Goal: Task Accomplishment & Management: Manage account settings

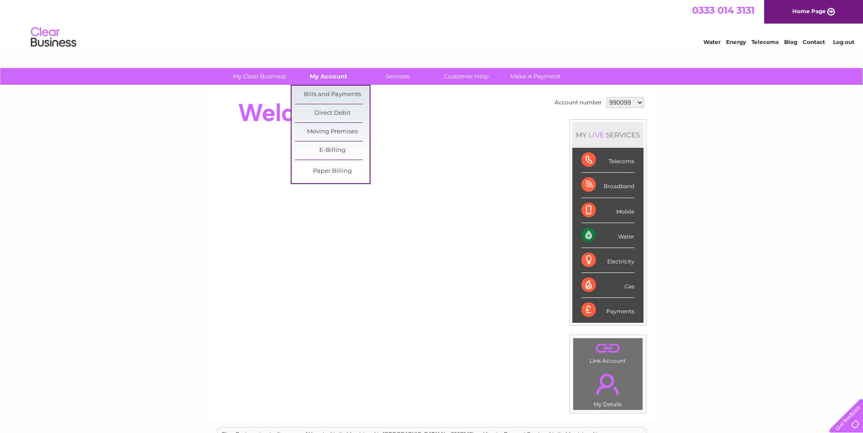
click at [313, 70] on link "My Account" at bounding box center [328, 76] width 75 height 17
click at [316, 90] on link "Bills and Payments" at bounding box center [332, 95] width 75 height 18
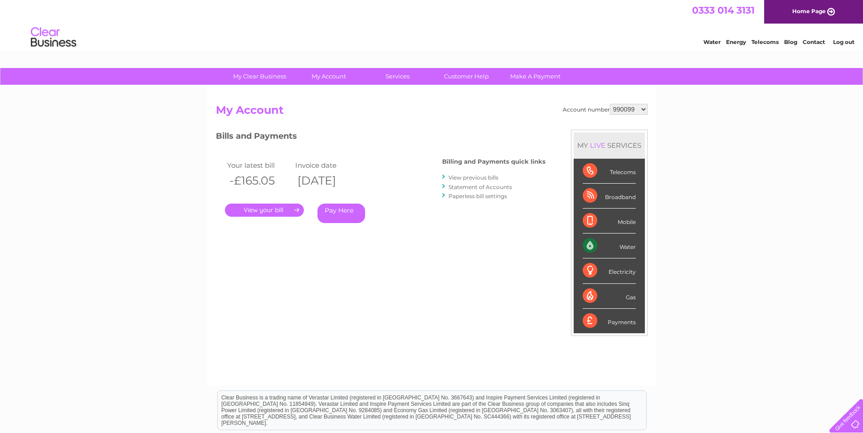
click at [259, 209] on link "." at bounding box center [264, 210] width 79 height 13
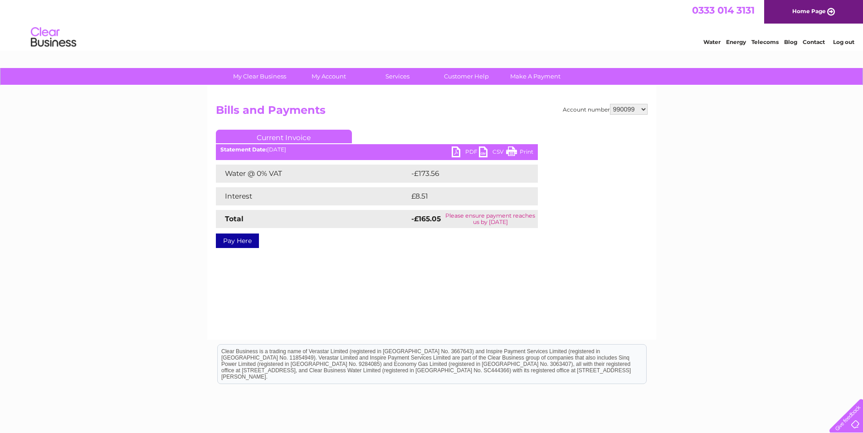
click at [464, 152] on link "PDF" at bounding box center [465, 153] width 27 height 13
